Goal: Information Seeking & Learning: Learn about a topic

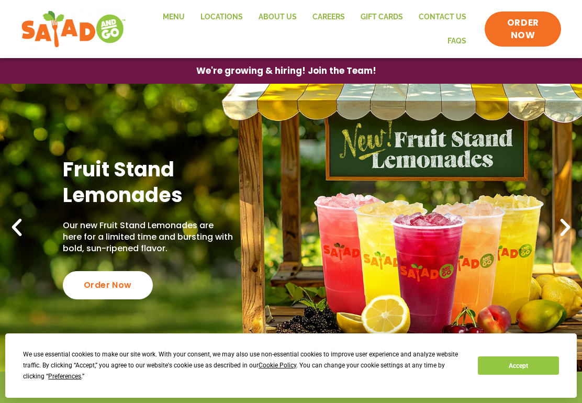
click at [179, 13] on link "Menu" at bounding box center [174, 17] width 38 height 24
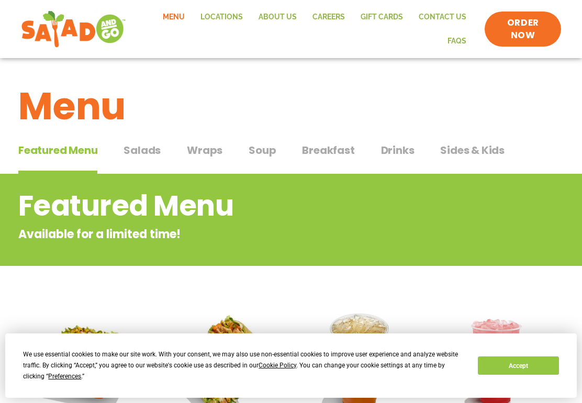
click at [154, 149] on span "Salads" at bounding box center [142, 150] width 37 height 16
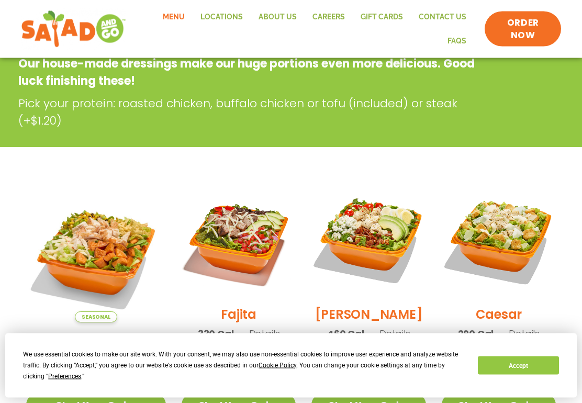
scroll to position [173, 0]
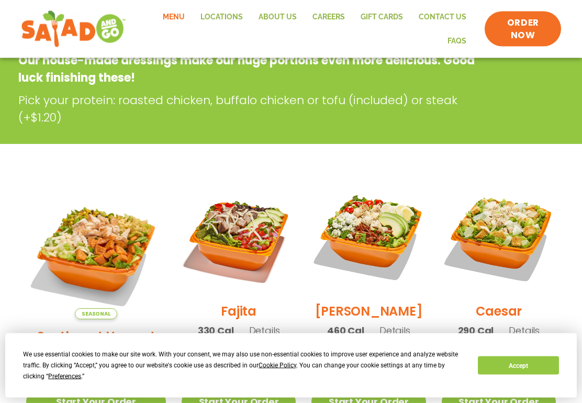
click at [518, 241] on img at bounding box center [499, 237] width 114 height 114
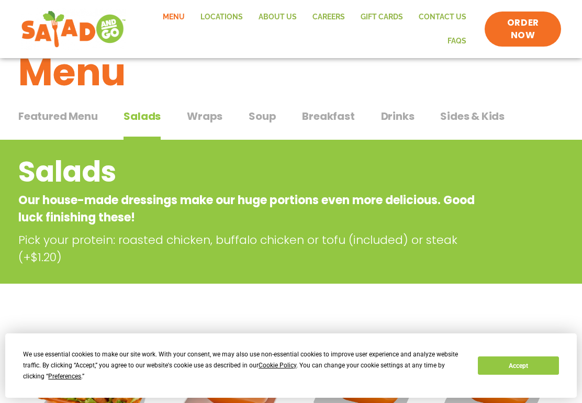
scroll to position [0, 0]
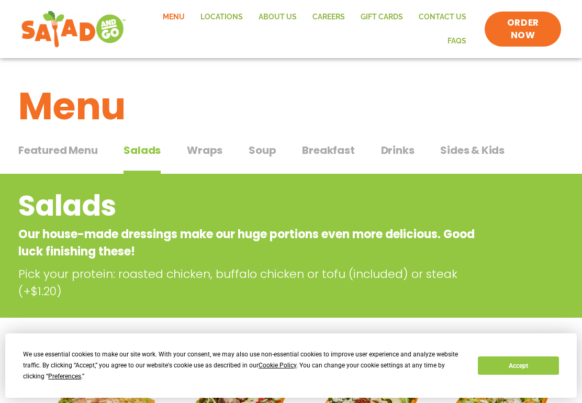
click at [209, 149] on span "Wraps" at bounding box center [205, 150] width 36 height 16
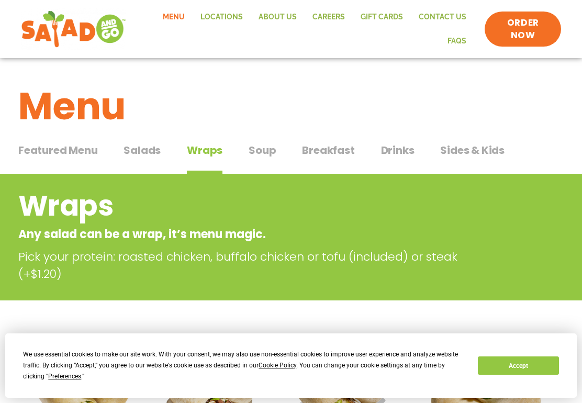
click at [270, 153] on span "Soup" at bounding box center [262, 150] width 27 height 16
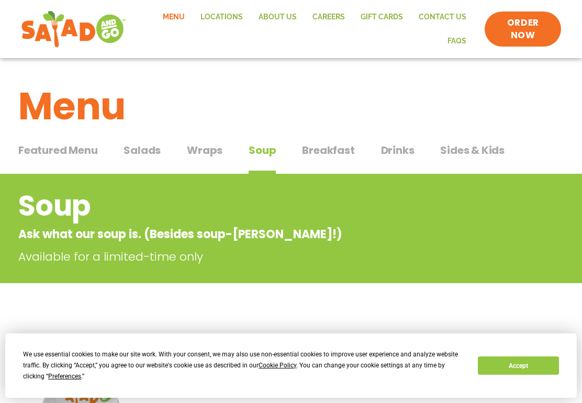
click at [339, 151] on span "Breakfast" at bounding box center [328, 150] width 52 height 16
